Goal: Navigation & Orientation: Find specific page/section

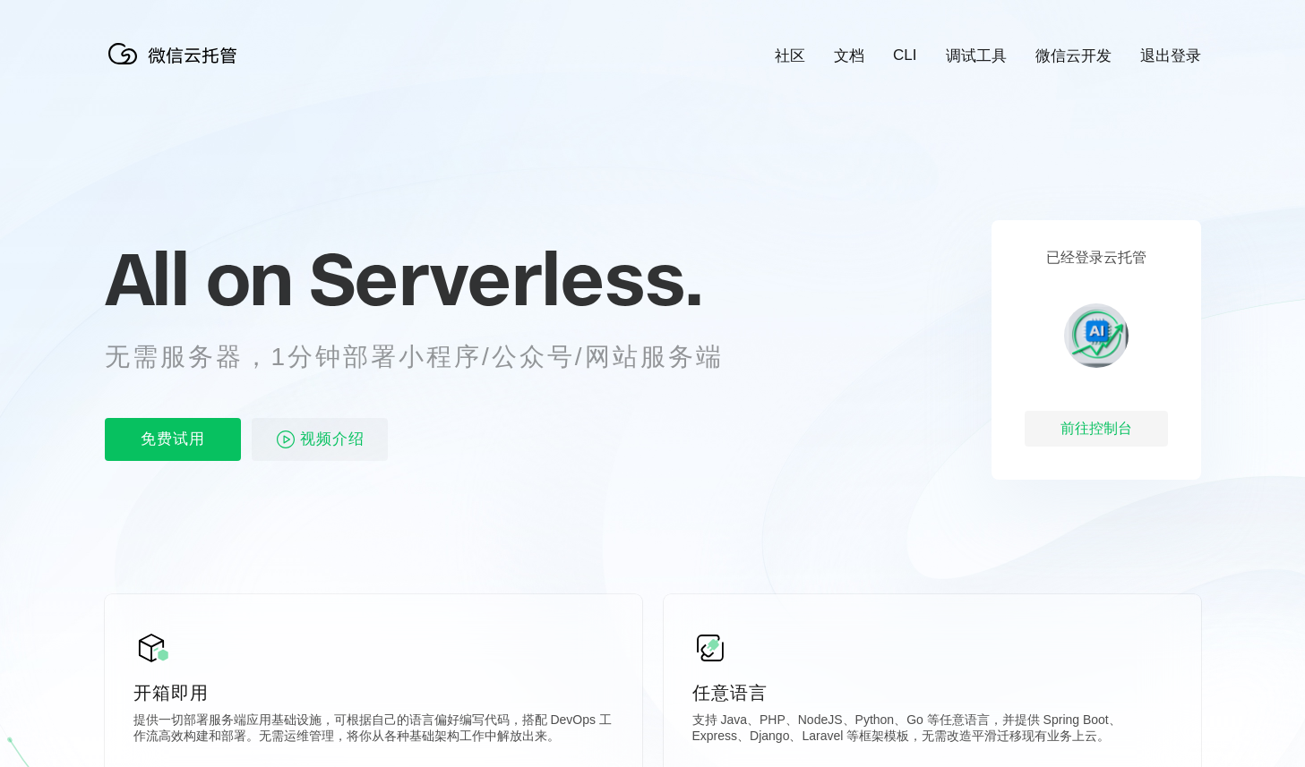
scroll to position [0, 3184]
click at [1082, 424] on div "前往控制台" at bounding box center [1095, 429] width 143 height 36
click at [1075, 415] on div "前往控制台" at bounding box center [1095, 429] width 143 height 36
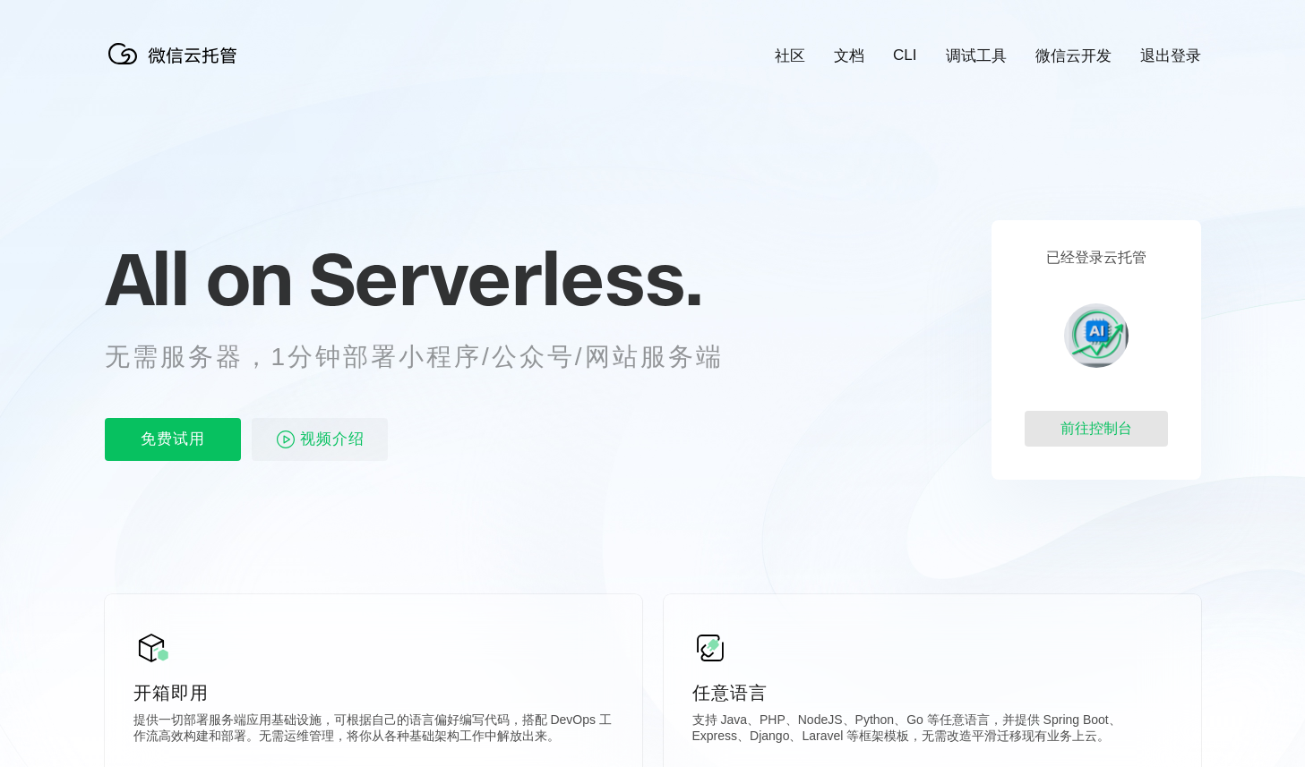
click at [1075, 434] on div "前往控制台" at bounding box center [1095, 429] width 143 height 36
click at [896, 49] on link "CLI" at bounding box center [904, 56] width 23 height 18
click at [201, 441] on p "免费试用" at bounding box center [173, 439] width 136 height 43
